Goal: Information Seeking & Learning: Check status

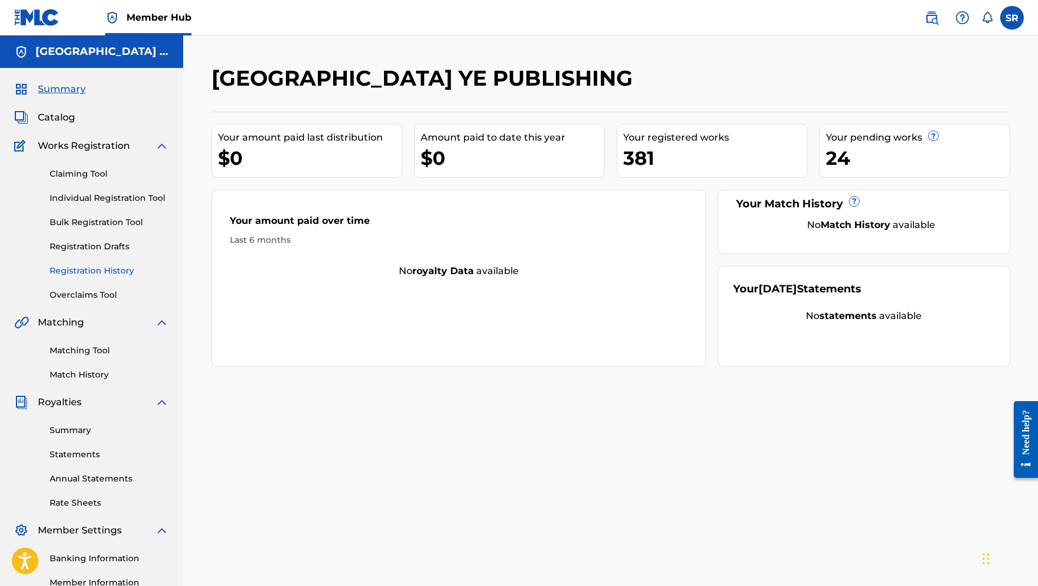
click at [77, 265] on link "Registration History" at bounding box center [109, 271] width 119 height 12
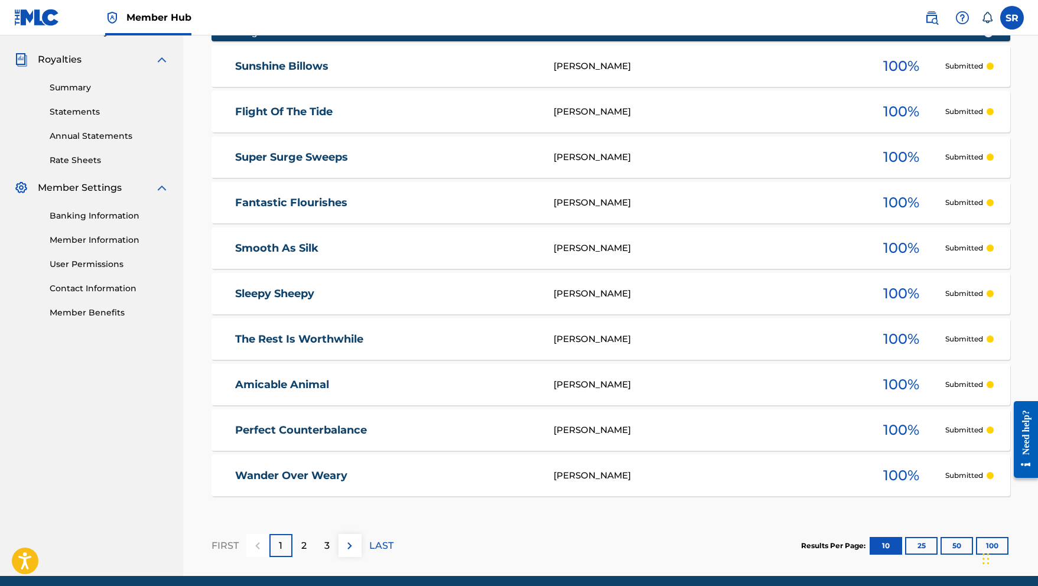
scroll to position [347, 0]
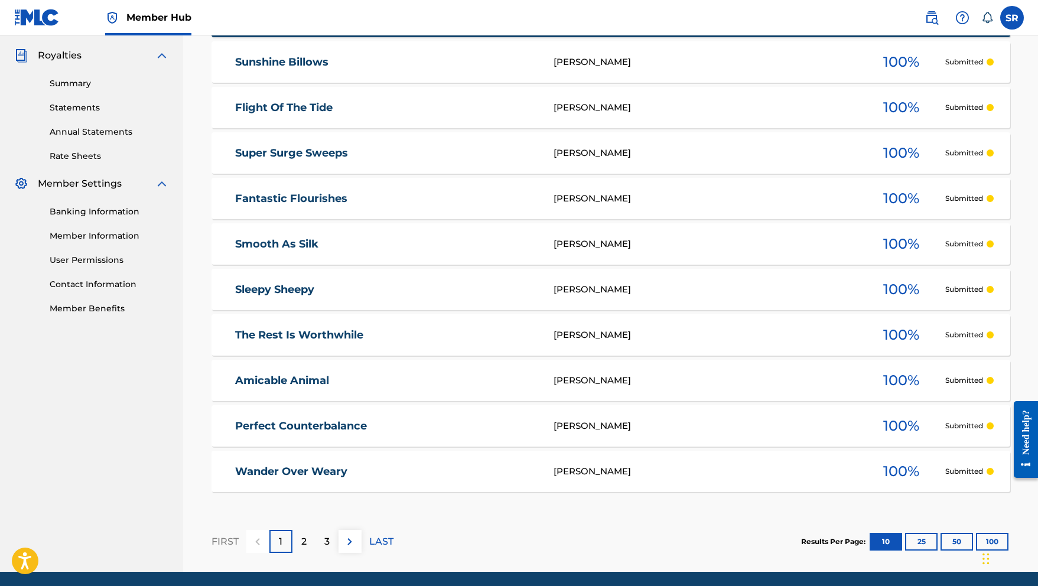
click at [302, 554] on div "FIRST 1 2 3 LAST" at bounding box center [302, 541] width 182 height 61
click at [303, 544] on p "2" at bounding box center [303, 541] width 5 height 14
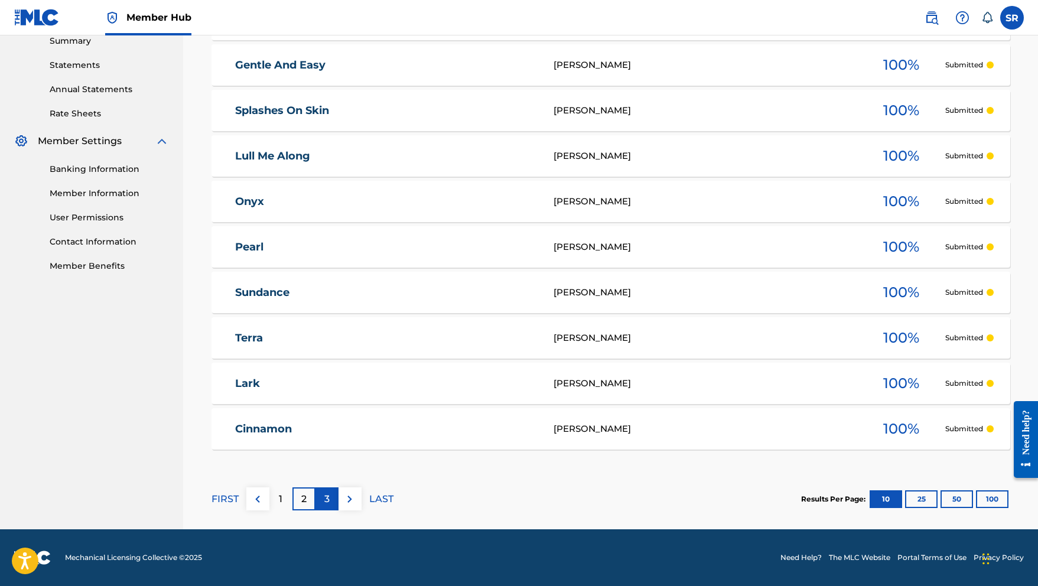
click at [330, 497] on div "3" at bounding box center [326, 498] width 23 height 23
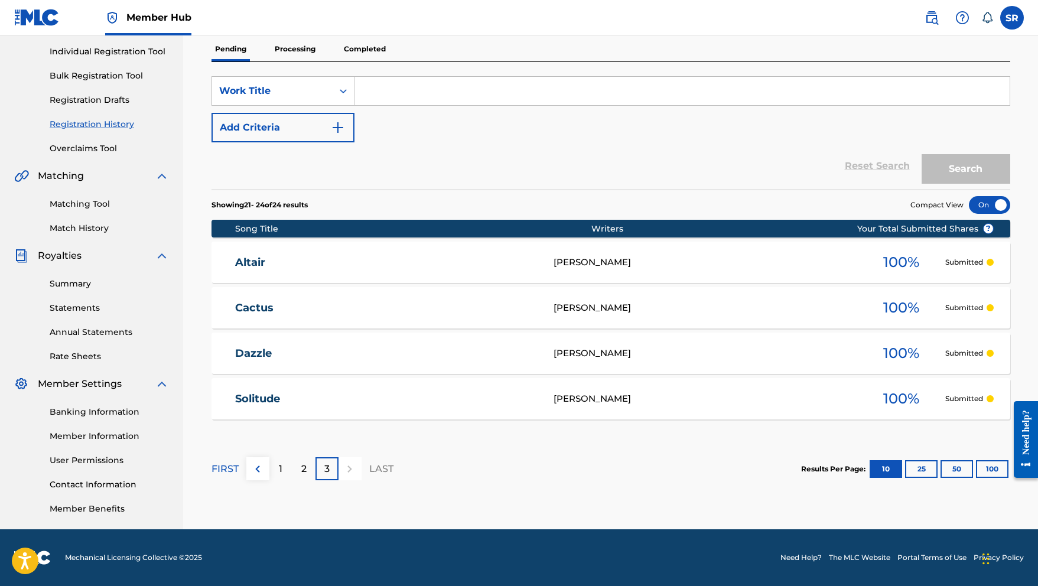
scroll to position [146, 0]
click at [304, 48] on p "Processing" at bounding box center [295, 49] width 48 height 25
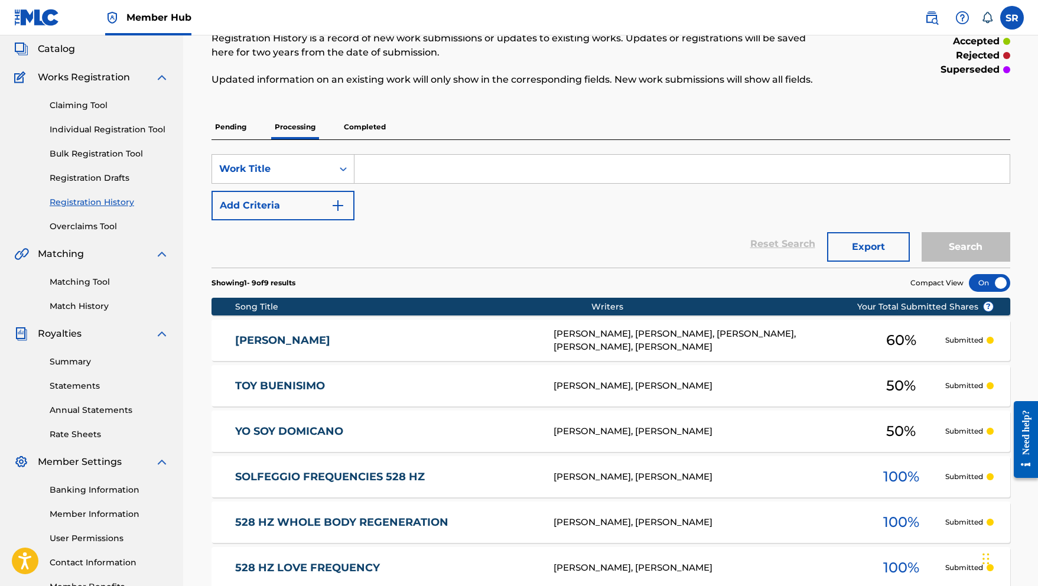
scroll to position [48, 0]
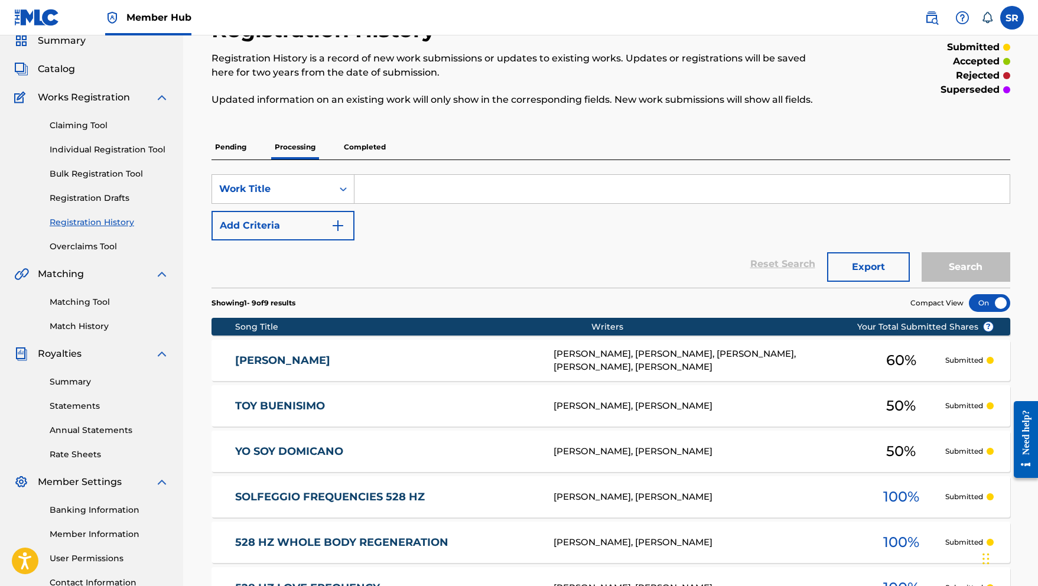
click at [375, 149] on p "Completed" at bounding box center [364, 147] width 49 height 25
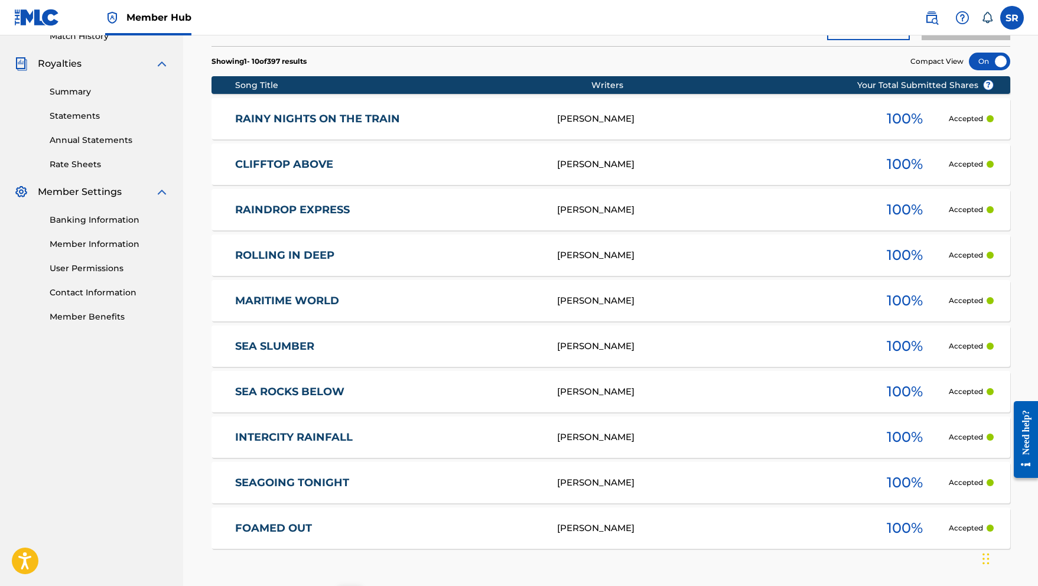
scroll to position [415, 0]
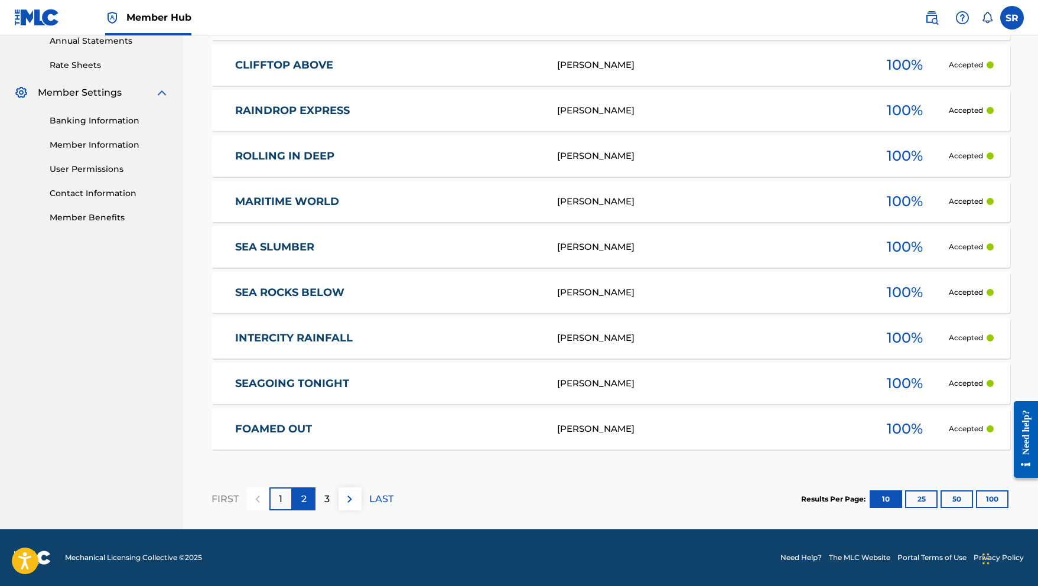
click at [311, 498] on div "2" at bounding box center [303, 498] width 23 height 23
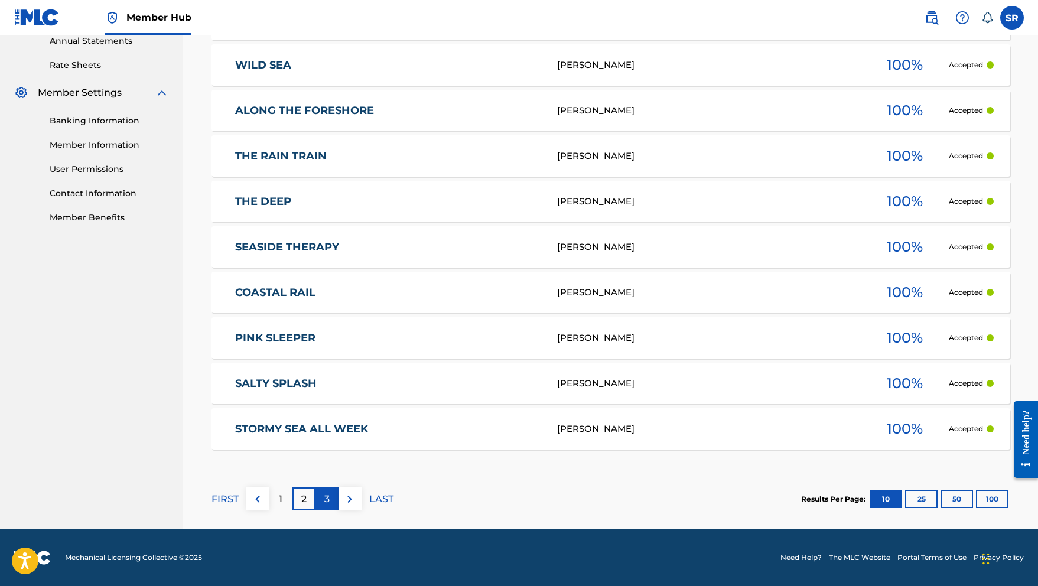
click at [330, 506] on div "3" at bounding box center [326, 498] width 23 height 23
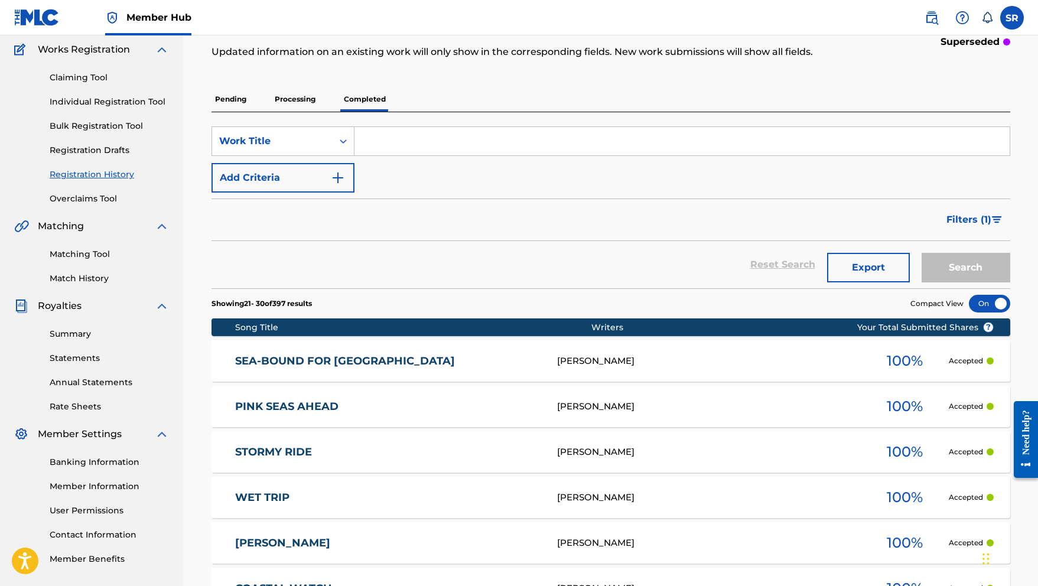
scroll to position [107, 0]
